Goal: Obtain resource: Obtain resource

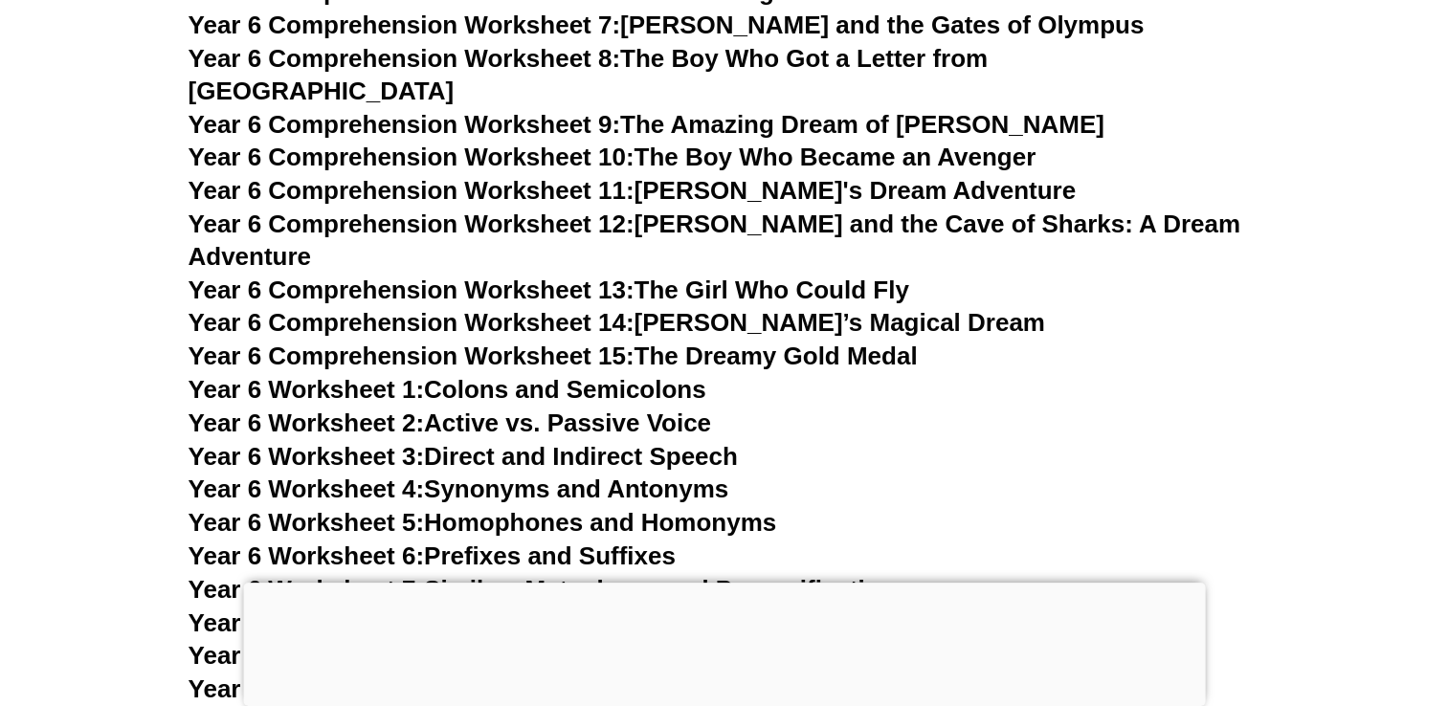
scroll to position [11303, 0]
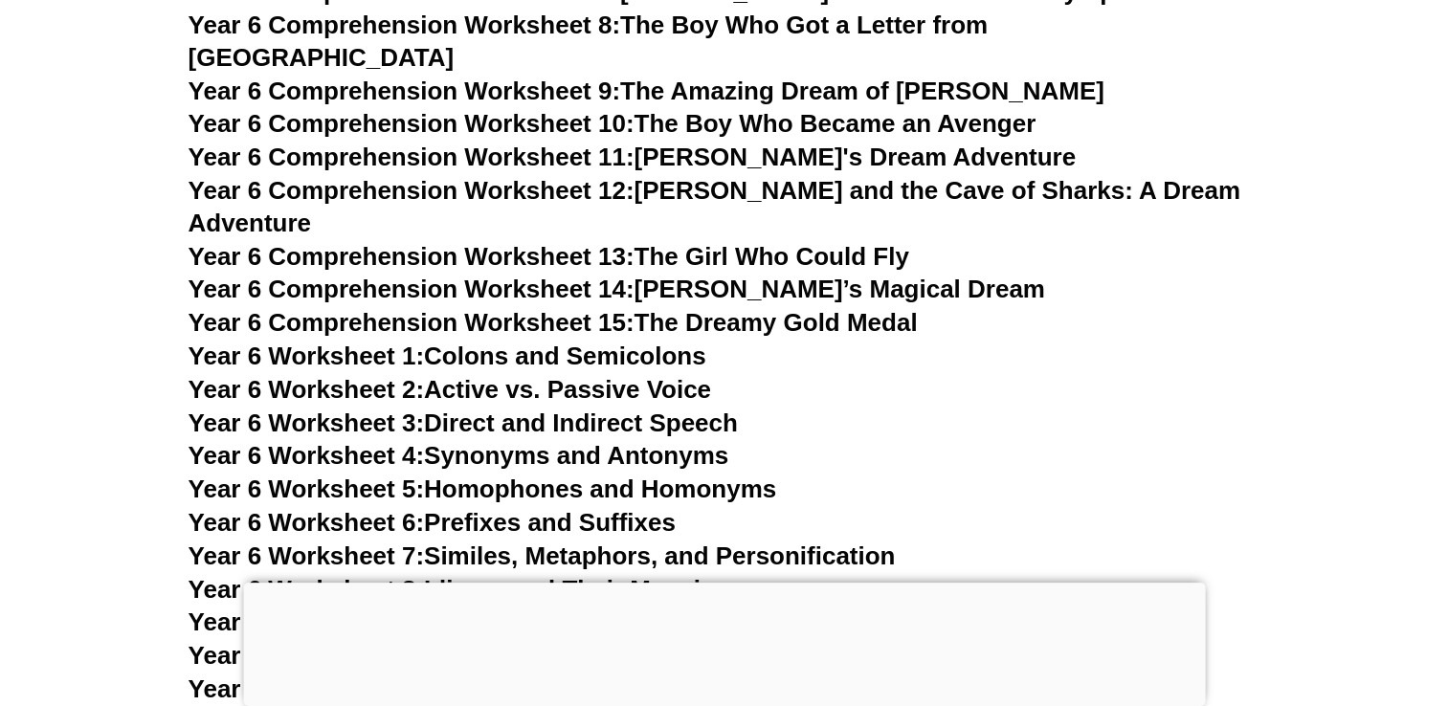
click at [665, 409] on link "Year 6 Worksheet 3: Direct and Indirect Speech" at bounding box center [463, 423] width 549 height 29
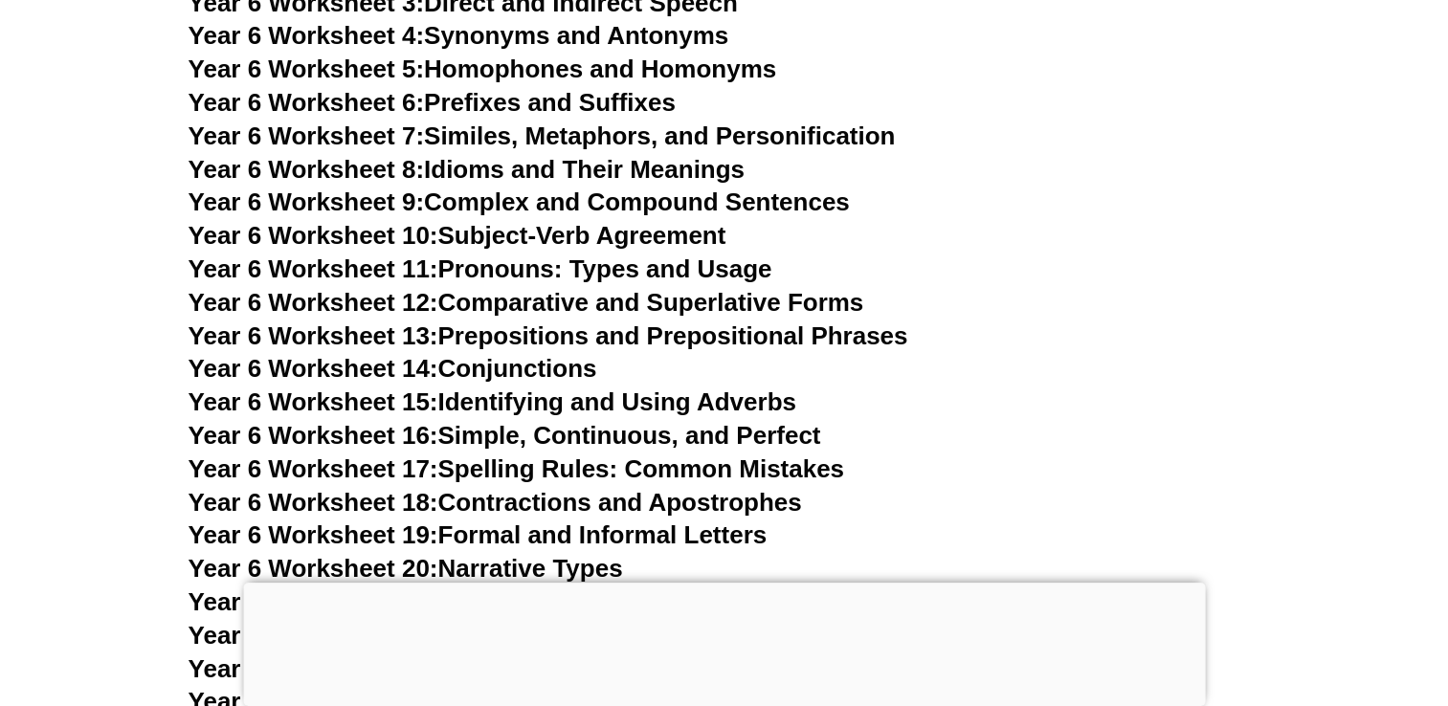
scroll to position [11671, 0]
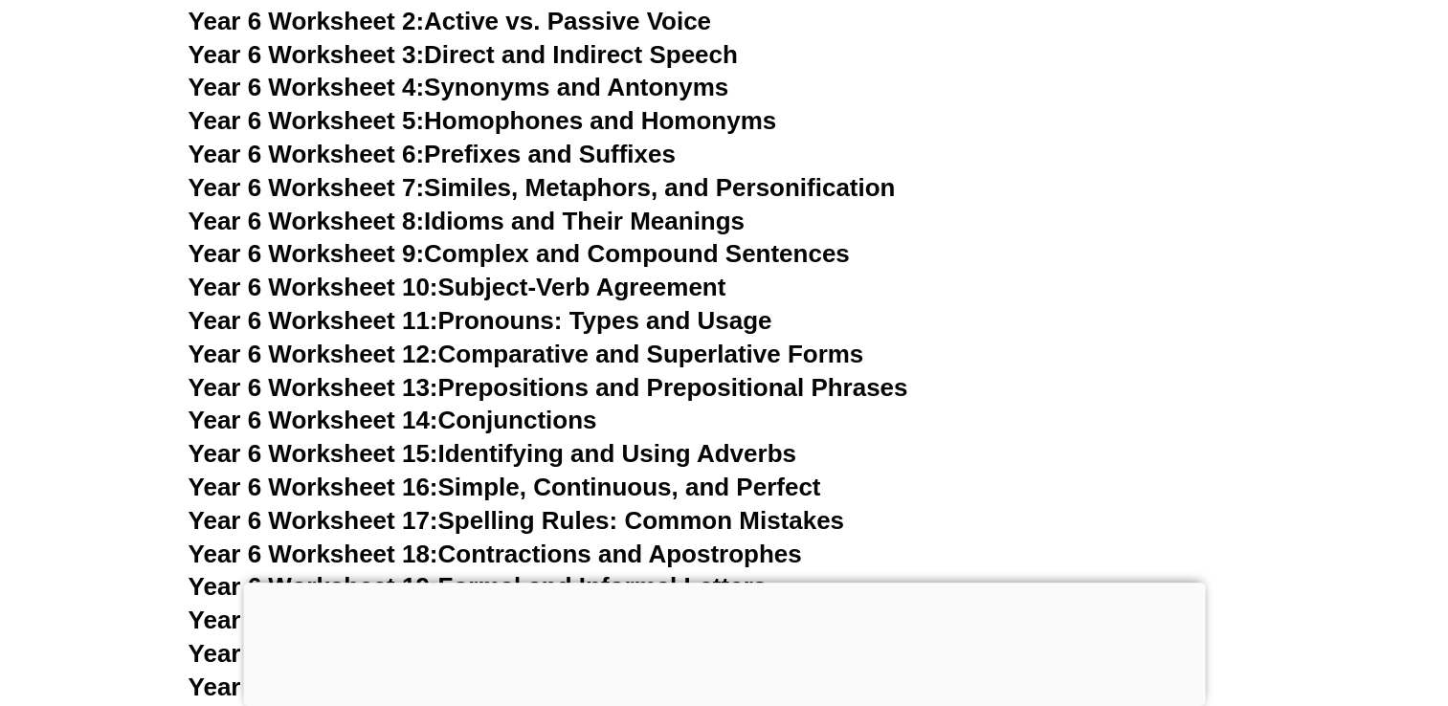
click at [723, 506] on link "Year 6 Worksheet 17: Spelling Rules: Common Mistakes" at bounding box center [517, 520] width 656 height 29
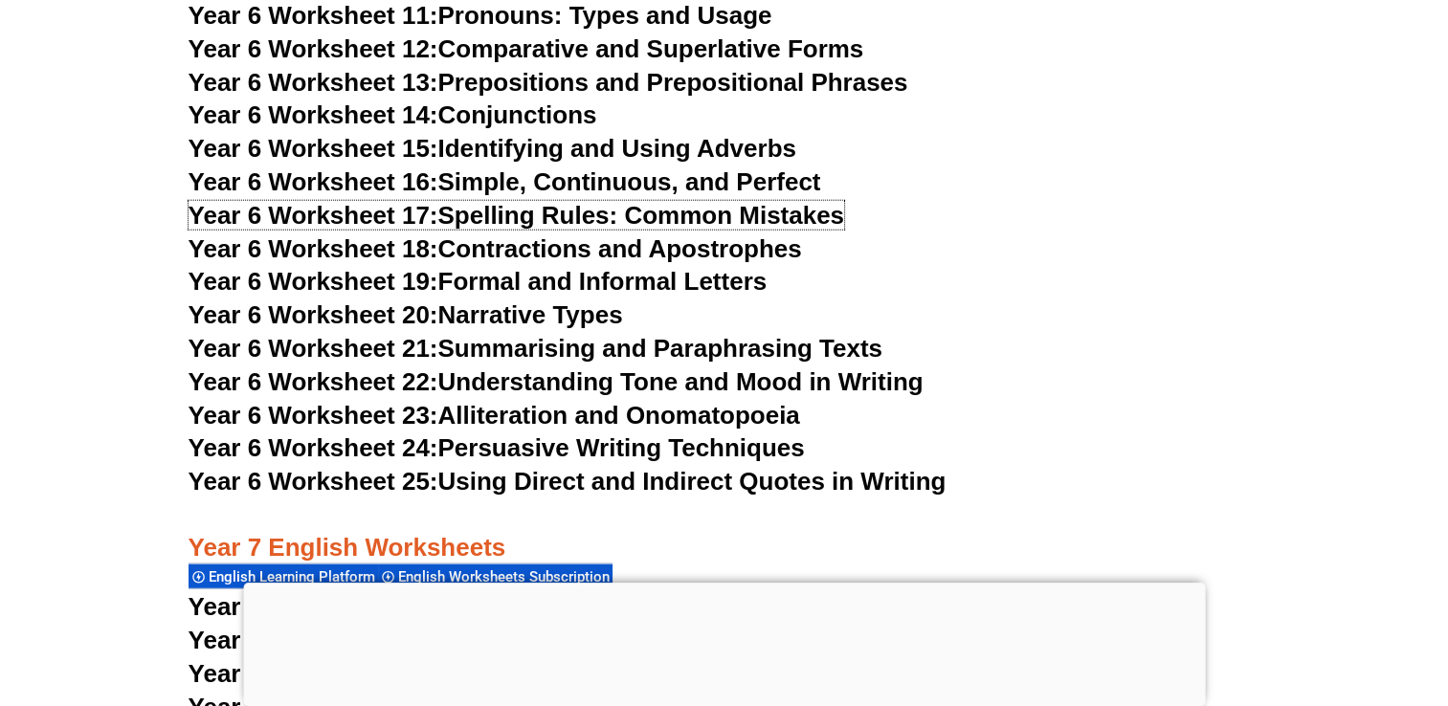
scroll to position [11977, 0]
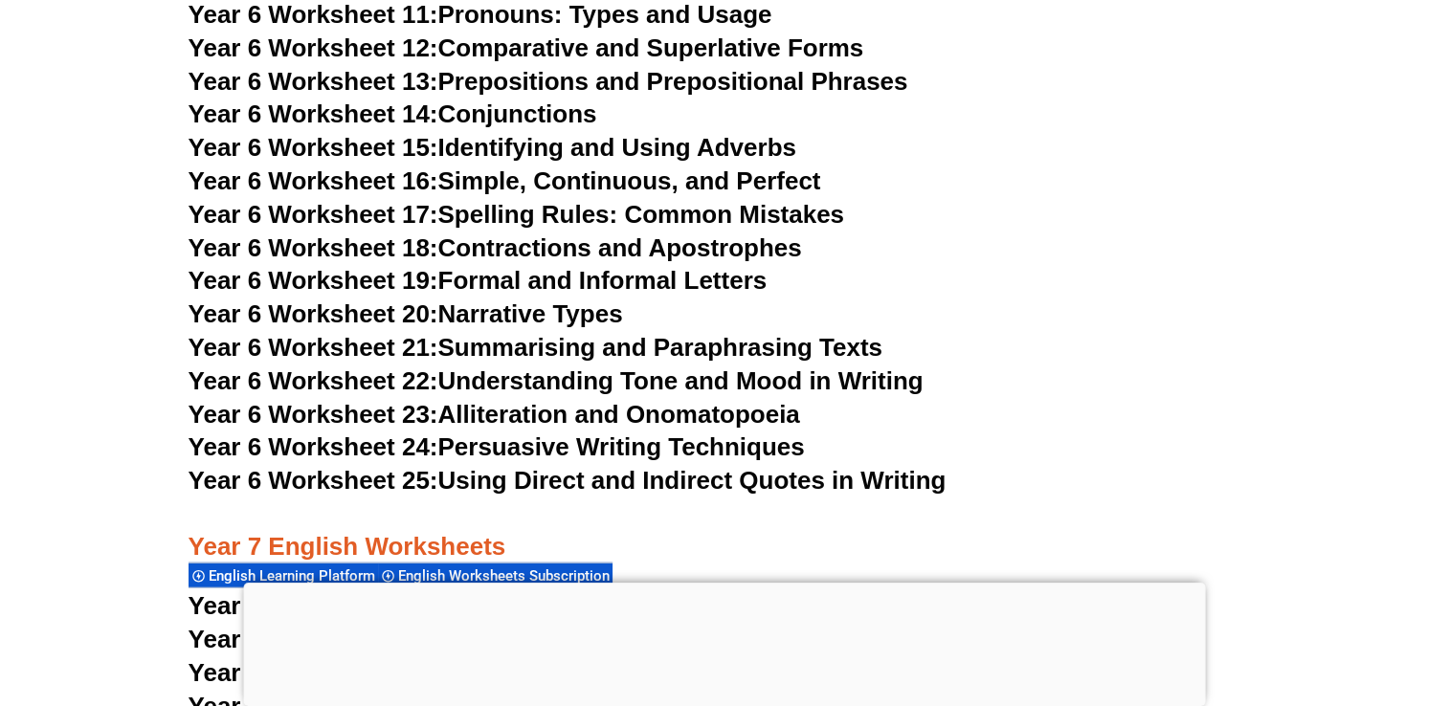
click at [624, 333] on link "Year 6 Worksheet 21: Summarising and Paraphrasing Texts" at bounding box center [536, 347] width 694 height 29
click at [549, 433] on link "Year 6 Worksheet 24: Persuasive Writing Techniques" at bounding box center [497, 447] width 616 height 29
click at [780, 466] on link "Year 6 Worksheet 25: Using Direct and Indirect Quotes in Writing" at bounding box center [568, 480] width 758 height 29
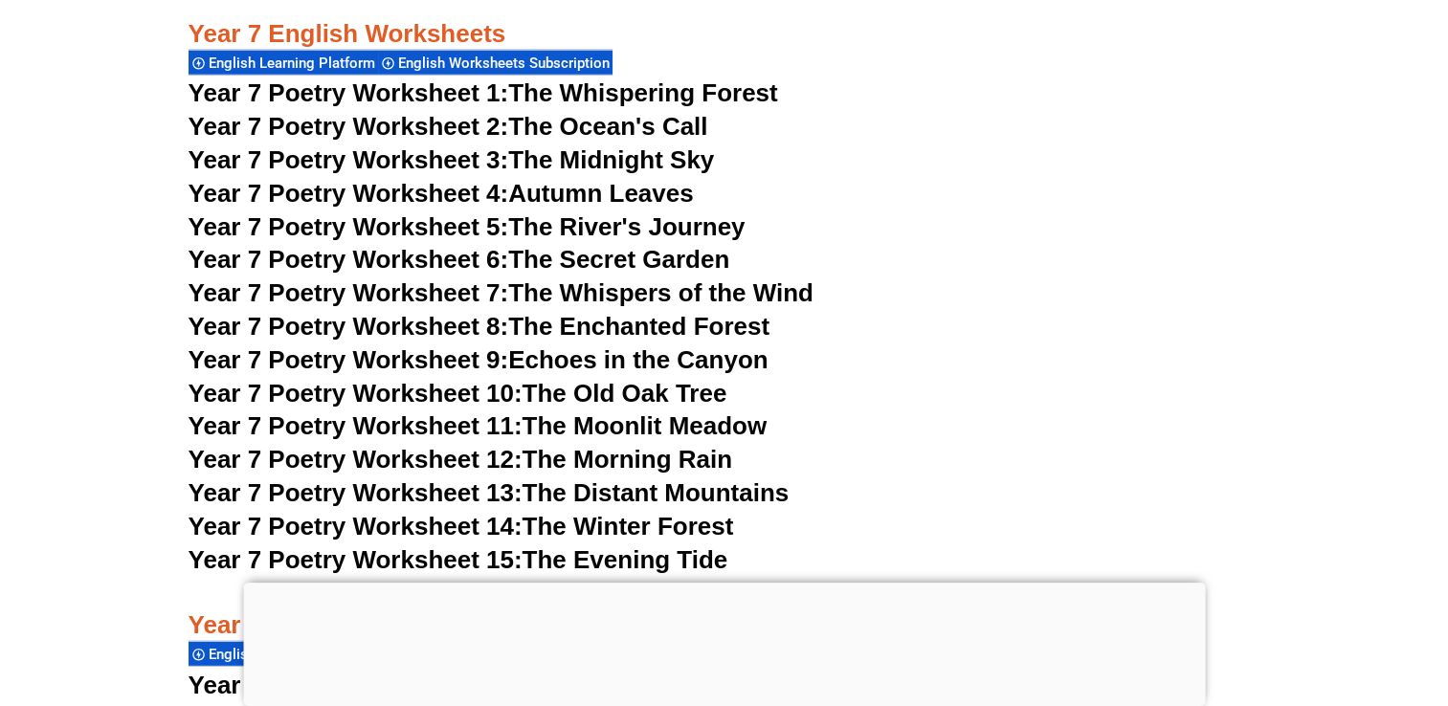
scroll to position [12513, 0]
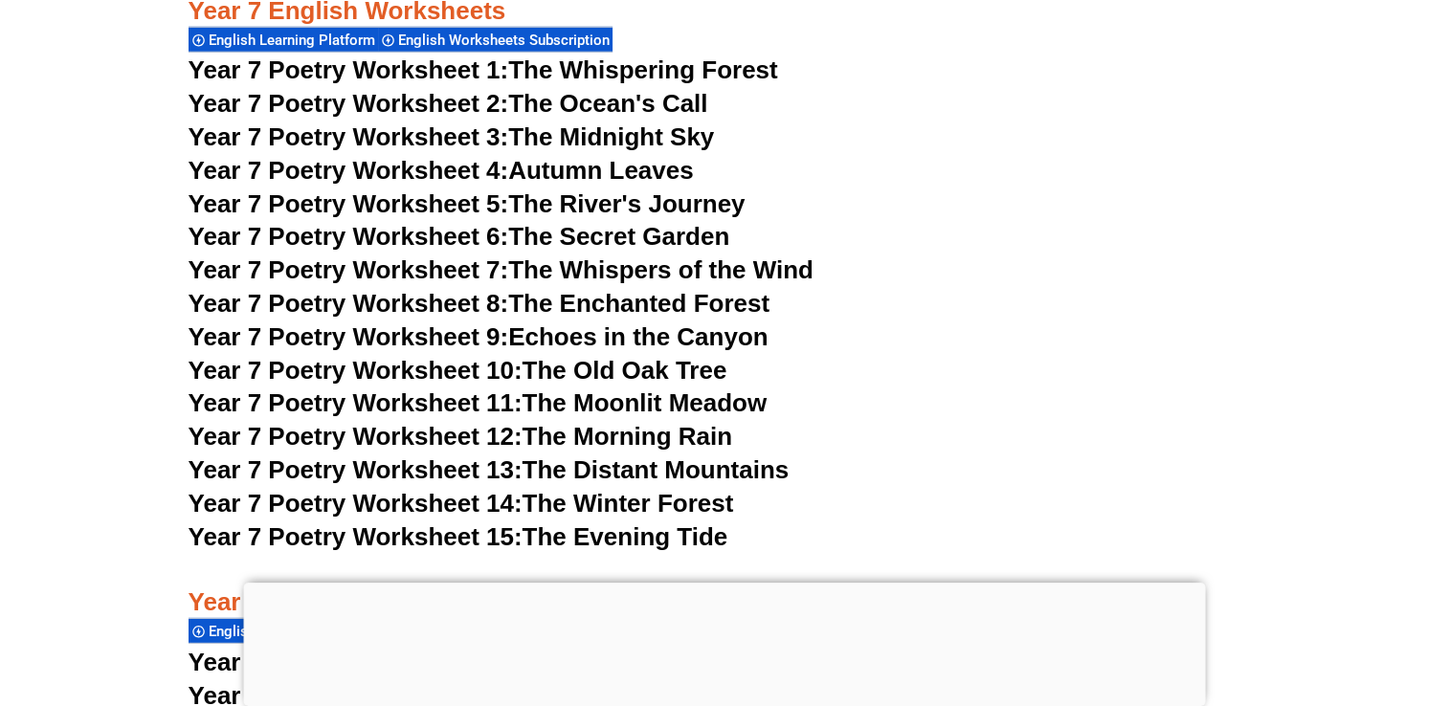
click at [359, 56] on span "Year 7 Poetry Worksheet 1:" at bounding box center [349, 70] width 321 height 29
click at [421, 456] on span "Year 7 Poetry Worksheet 13:" at bounding box center [356, 470] width 334 height 29
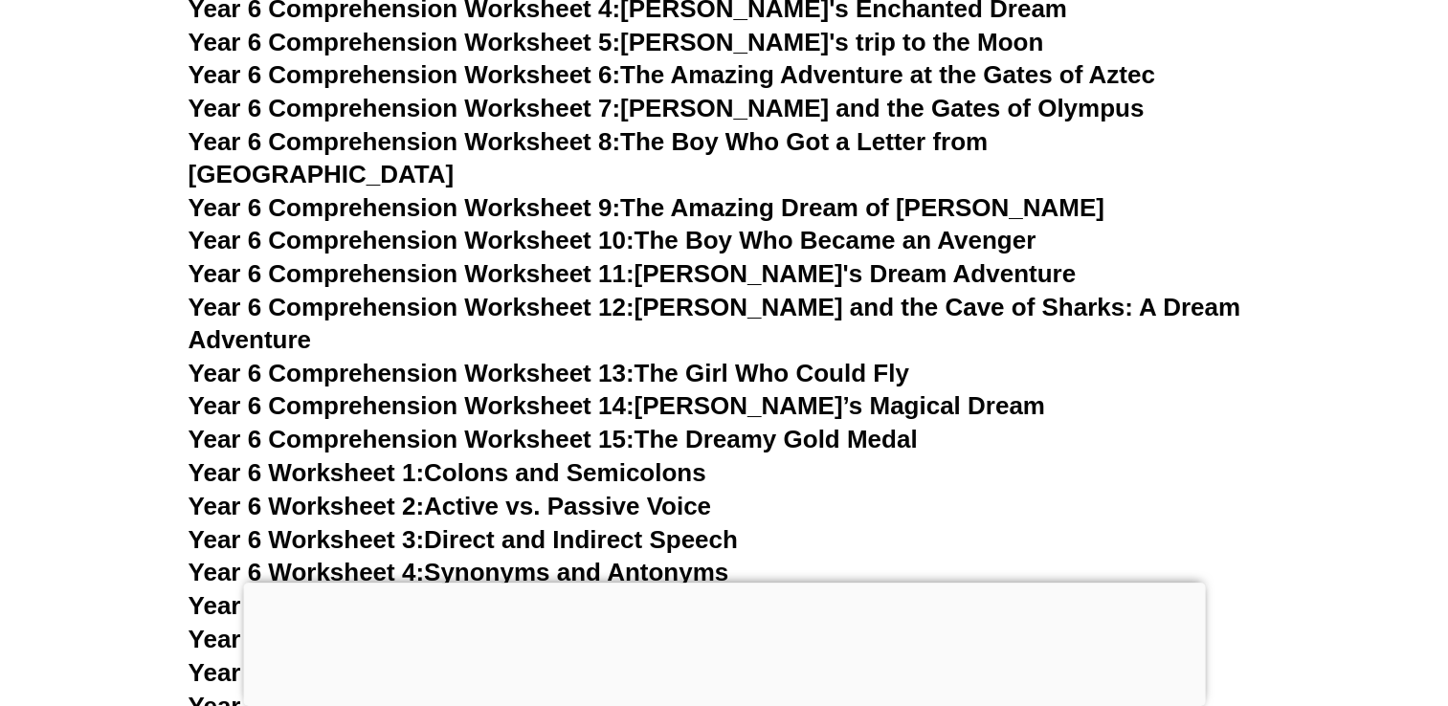
scroll to position [11303, 0]
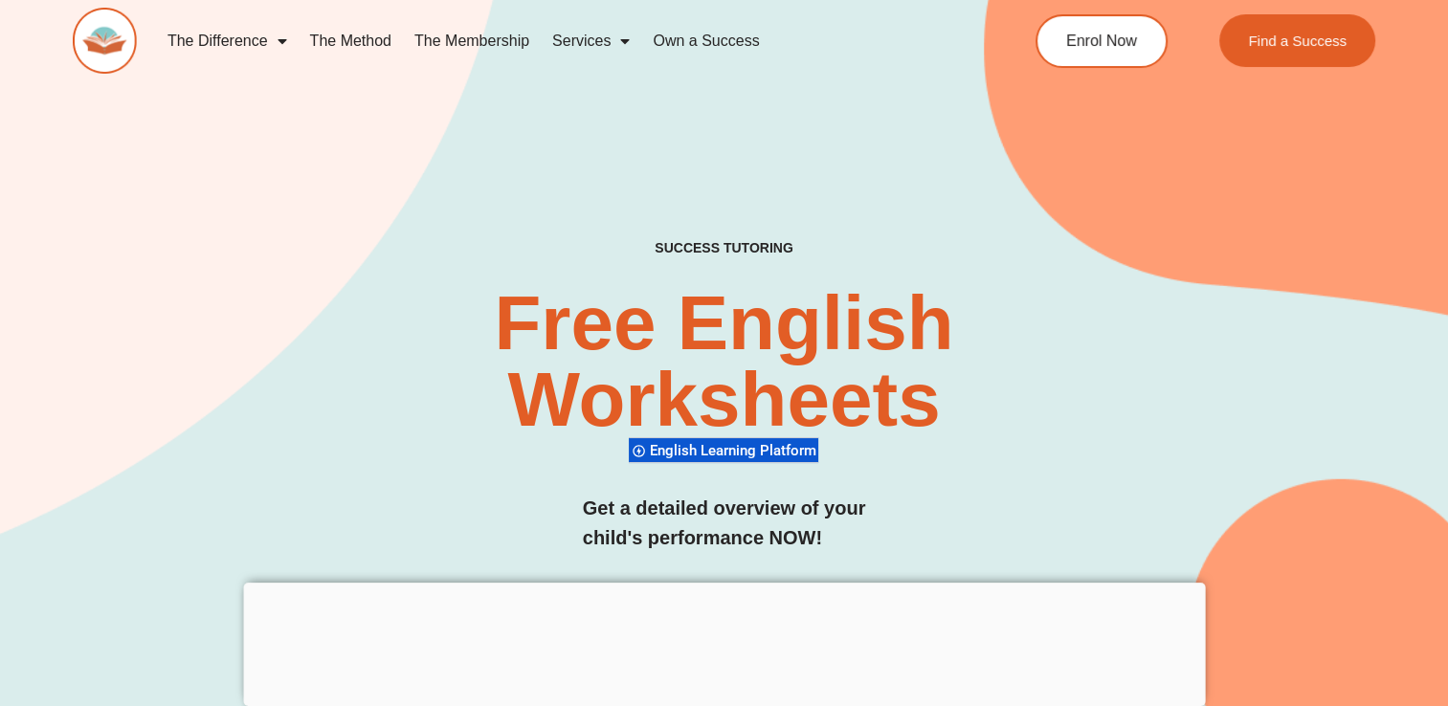
click at [732, 450] on span "English Learning Platform" at bounding box center [735, 450] width 172 height 17
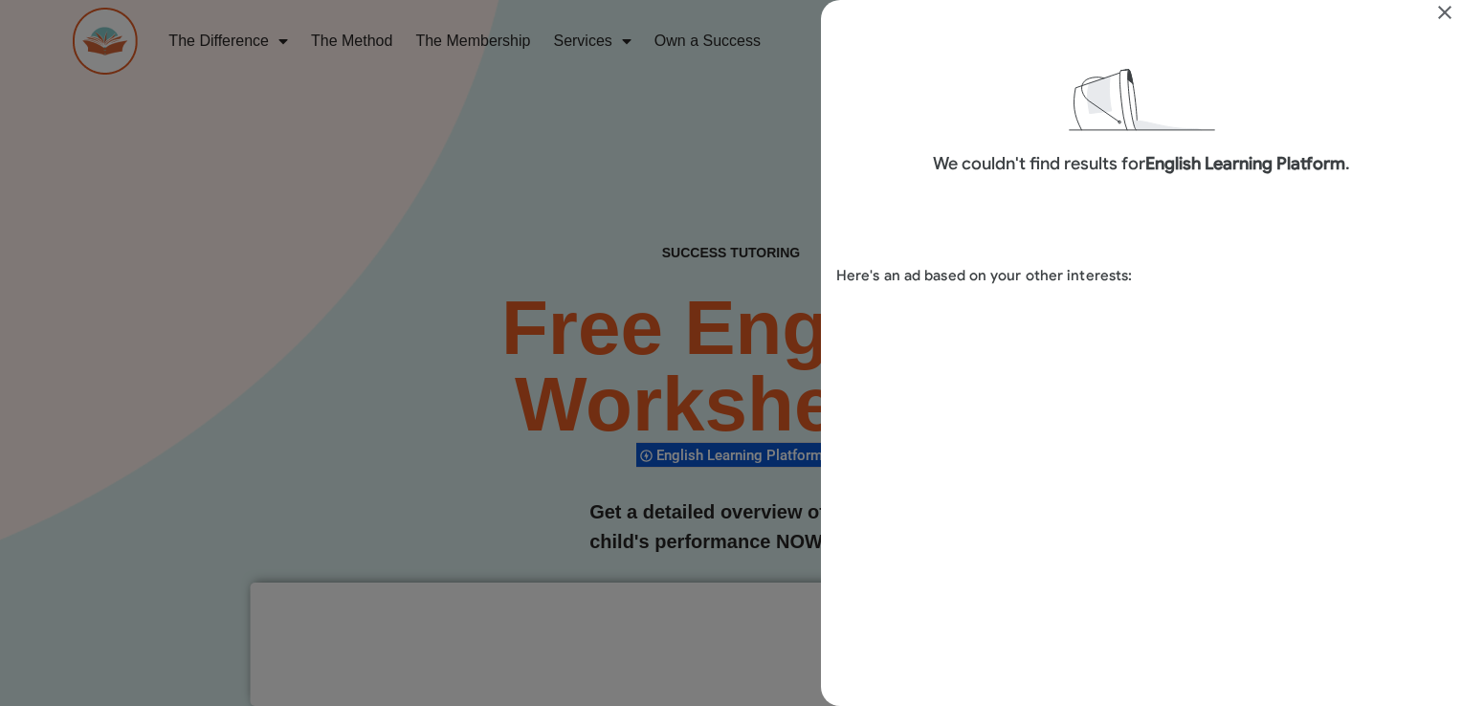
click at [1444, 10] on icon "Close" at bounding box center [1445, 12] width 23 height 23
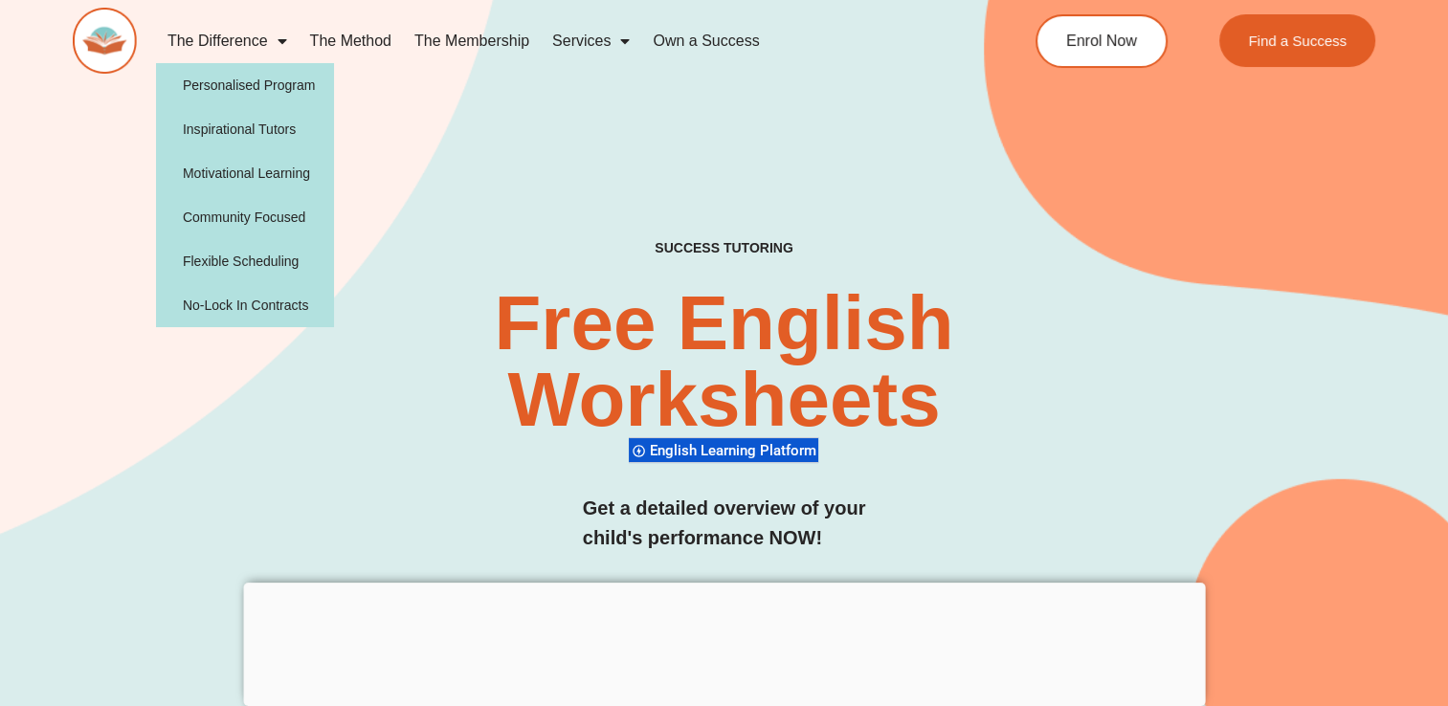
click at [279, 41] on span "Menu" at bounding box center [277, 41] width 19 height 34
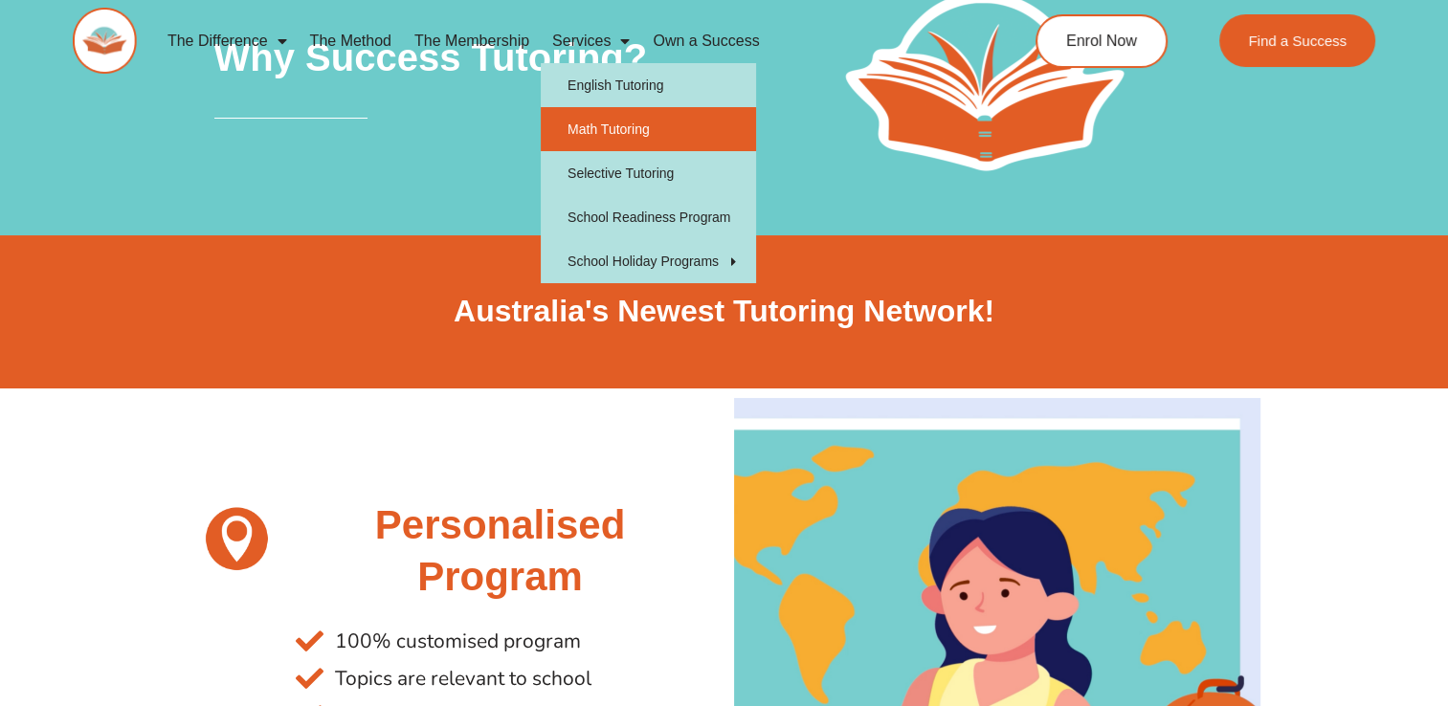
click at [602, 123] on link "Math Tutoring" at bounding box center [648, 129] width 215 height 44
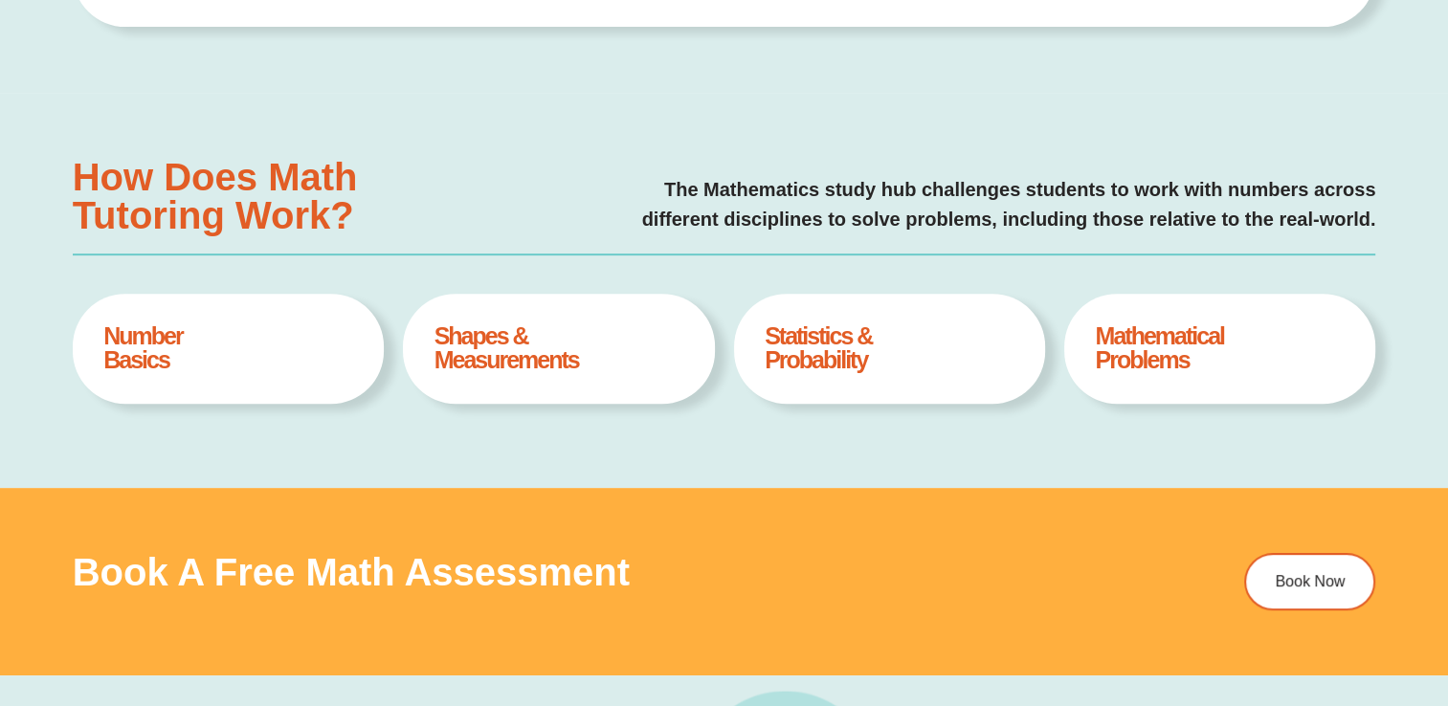
type input "*"
click at [1160, 357] on h4 "Mathematical Problems" at bounding box center [1219, 348] width 249 height 48
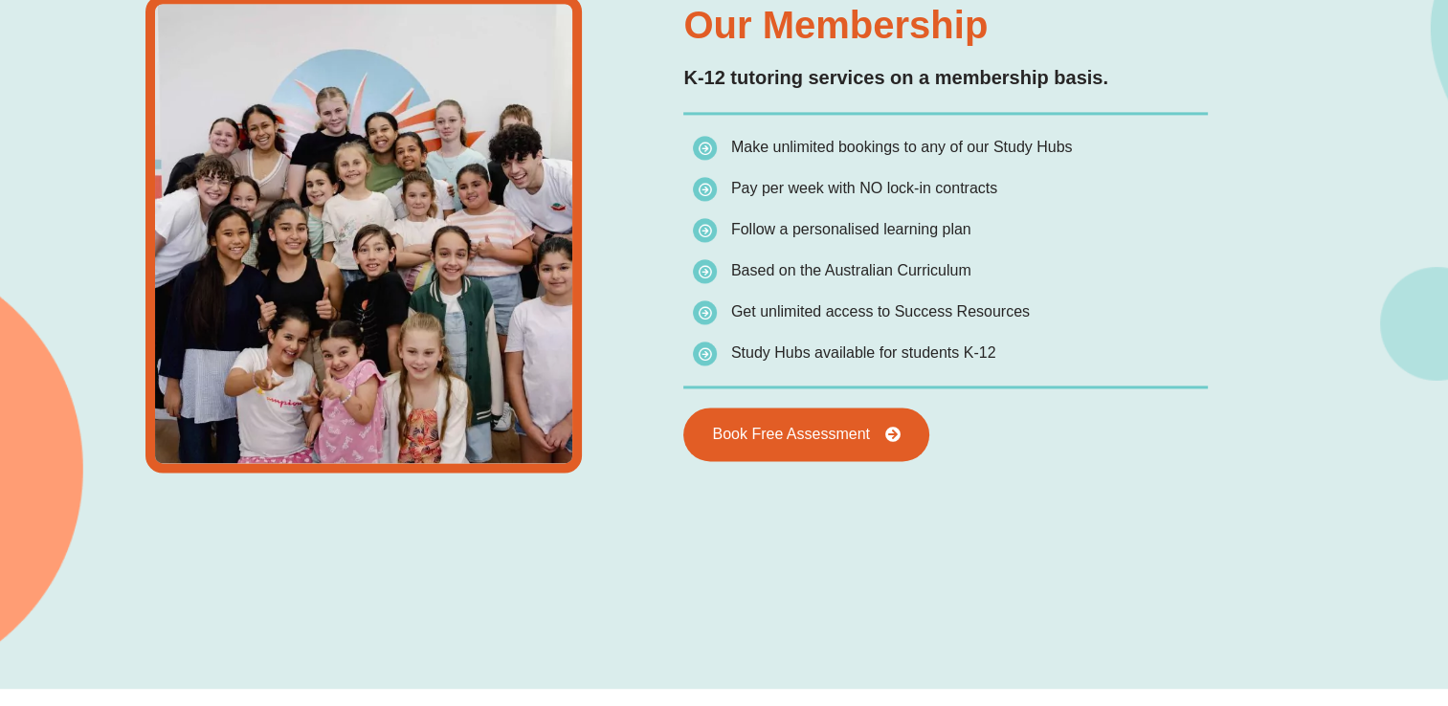
scroll to position [2758, 0]
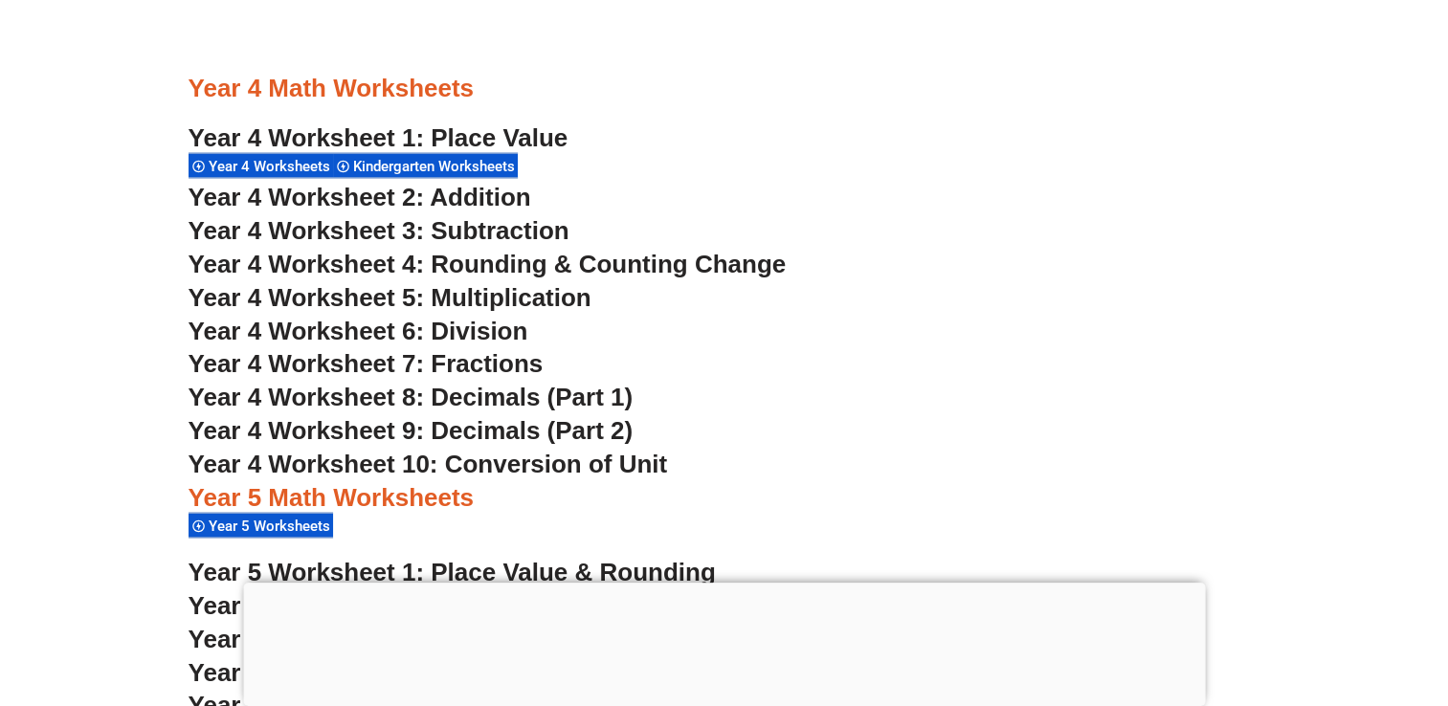
scroll to position [3560, 0]
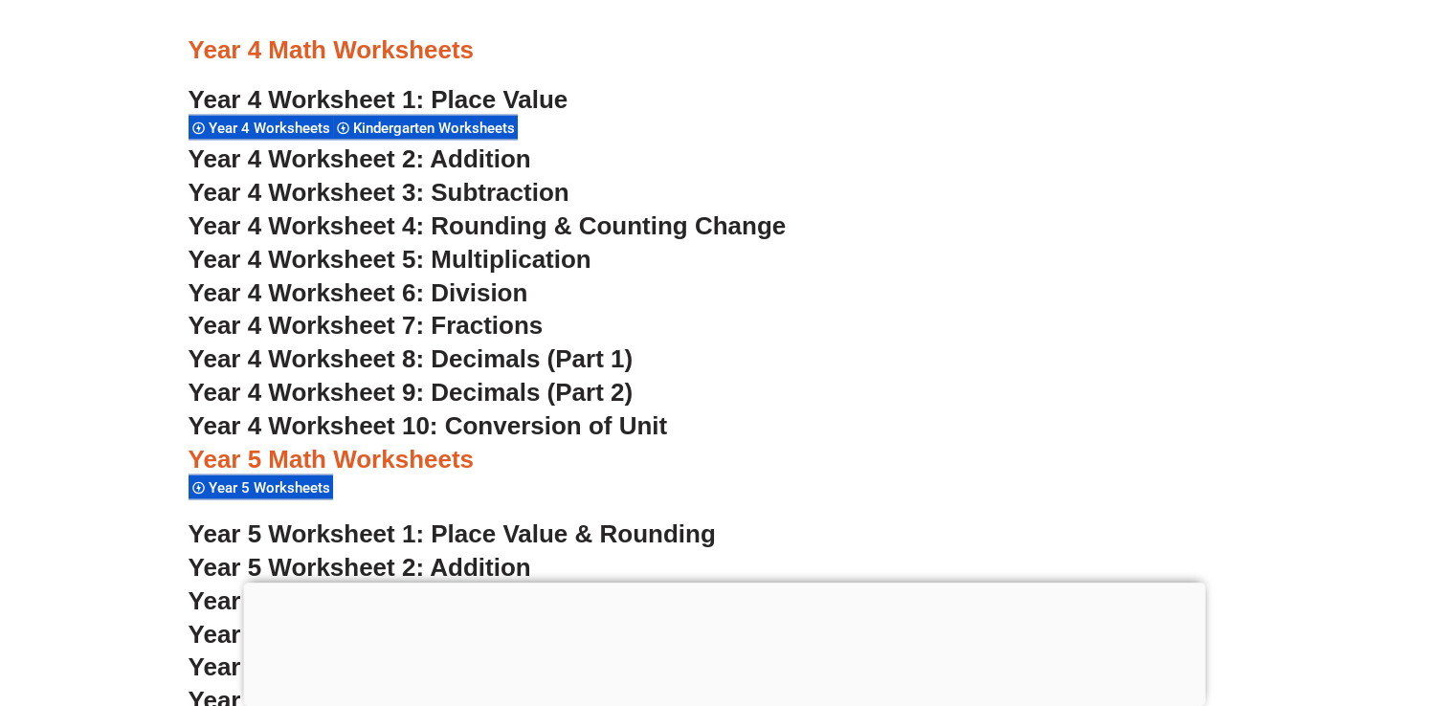
click at [727, 220] on span "Year 4 Worksheet 4: Rounding & Counting Change" at bounding box center [488, 225] width 598 height 29
click at [508, 323] on span "Year 4 Worksheet 7: Fractions" at bounding box center [366, 324] width 355 height 29
click at [500, 383] on span "Year 4 Worksheet 9: Decimals (Part 2)" at bounding box center [411, 391] width 445 height 29
click at [495, 350] on span "Year 4 Worksheet 8: Decimals (Part 1)" at bounding box center [411, 358] width 445 height 29
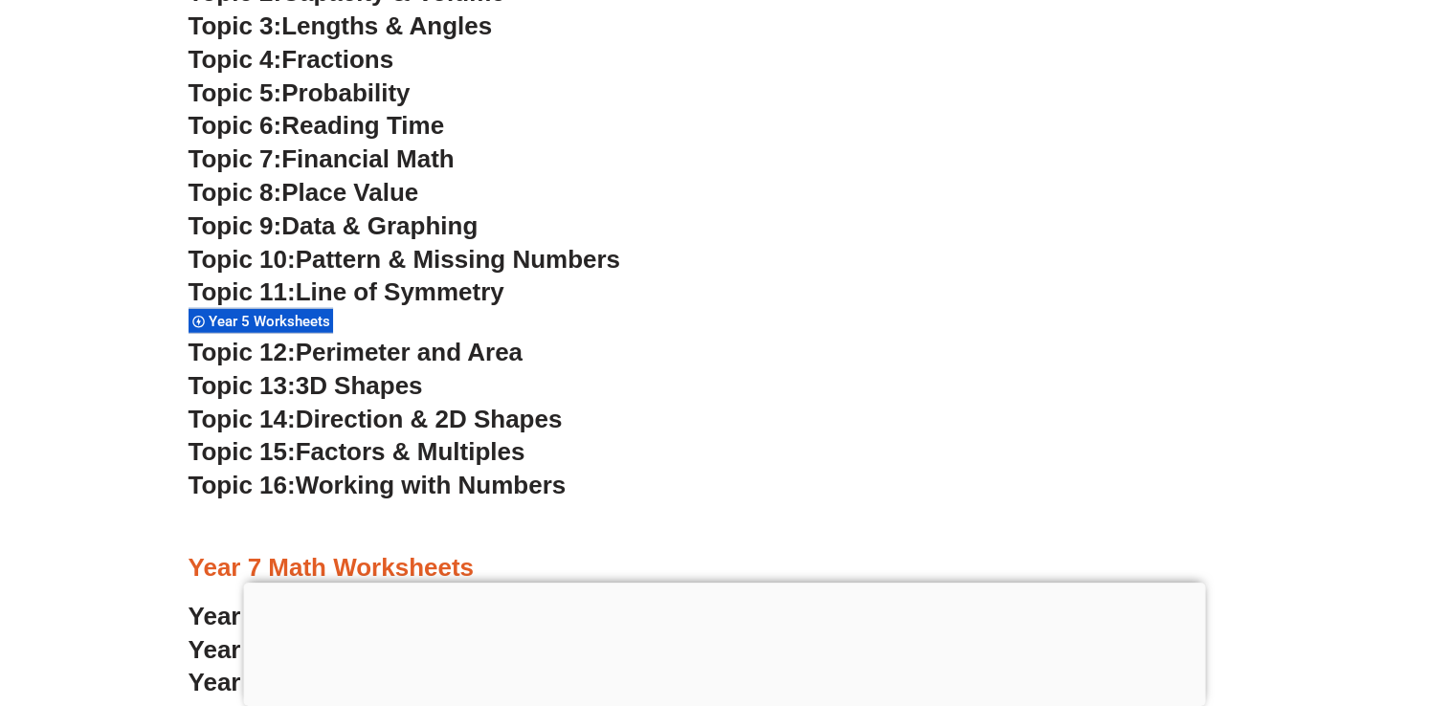
scroll to position [5297, 0]
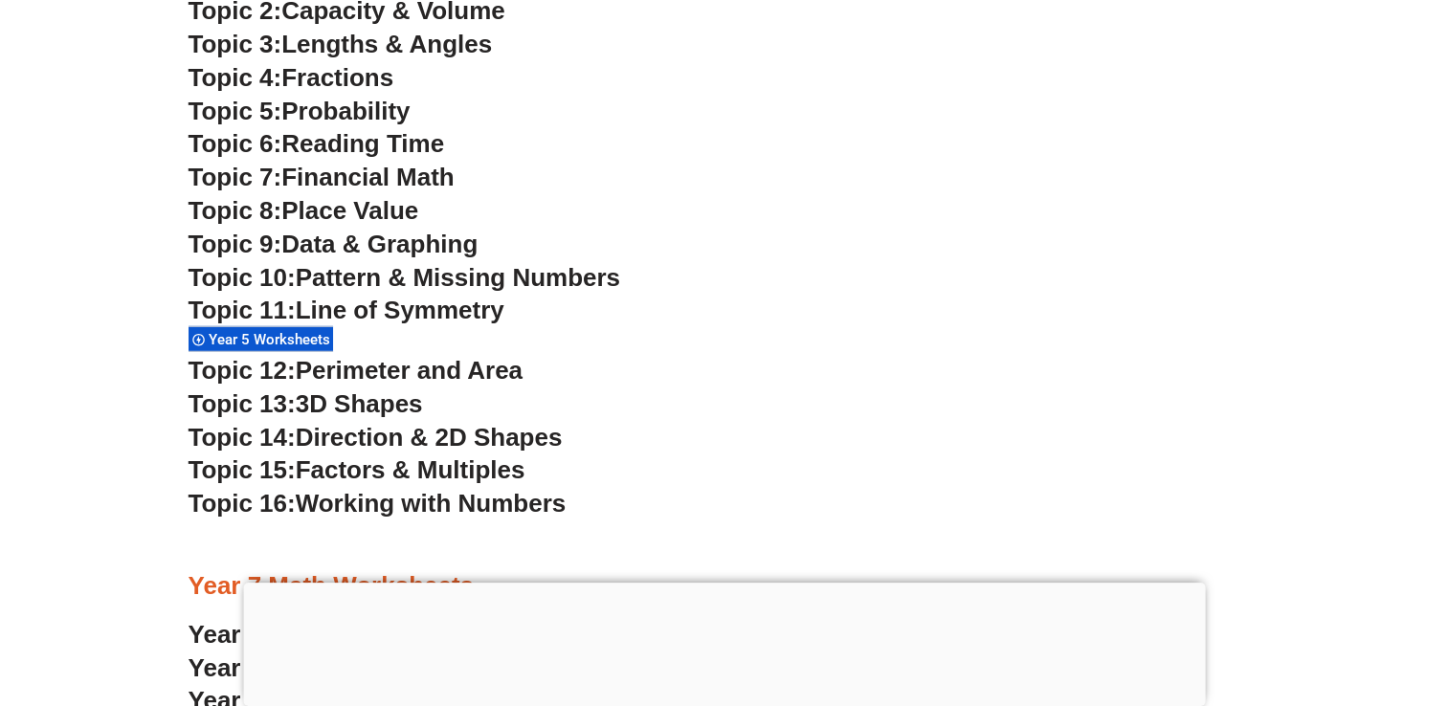
click at [498, 469] on span "Factors & Multiples" at bounding box center [411, 470] width 230 height 29
click at [415, 507] on span "Working with Numbers" at bounding box center [431, 503] width 270 height 29
click at [383, 240] on span "Data & Graphing" at bounding box center [379, 244] width 196 height 29
click at [338, 136] on span "Reading Time" at bounding box center [362, 143] width 163 height 29
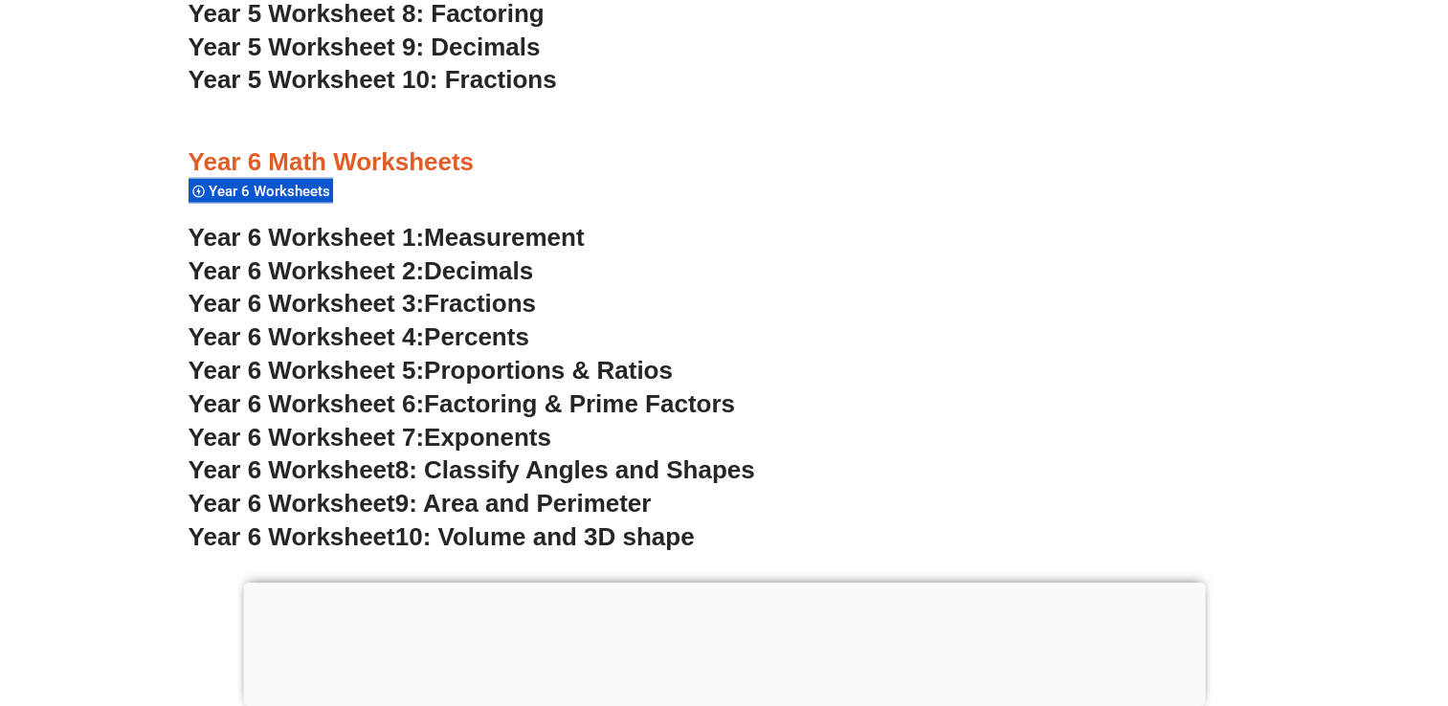
scroll to position [4302, 0]
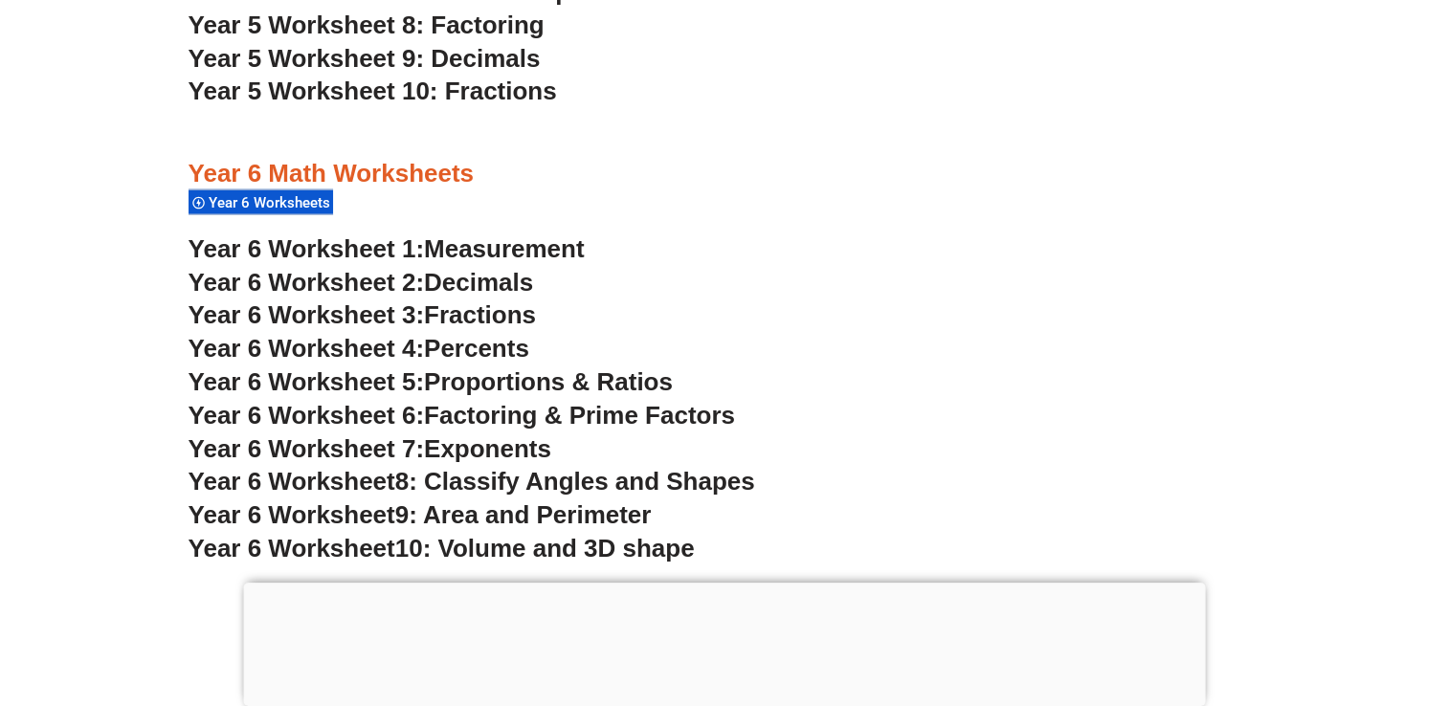
click at [589, 540] on span "10: Volume and 3D shape" at bounding box center [545, 548] width 300 height 29
click at [501, 373] on span "Proportions & Ratios" at bounding box center [548, 381] width 249 height 29
click at [474, 345] on span "Percents" at bounding box center [476, 348] width 105 height 29
click at [440, 447] on span "Exponents" at bounding box center [487, 448] width 127 height 29
